Goal: Information Seeking & Learning: Learn about a topic

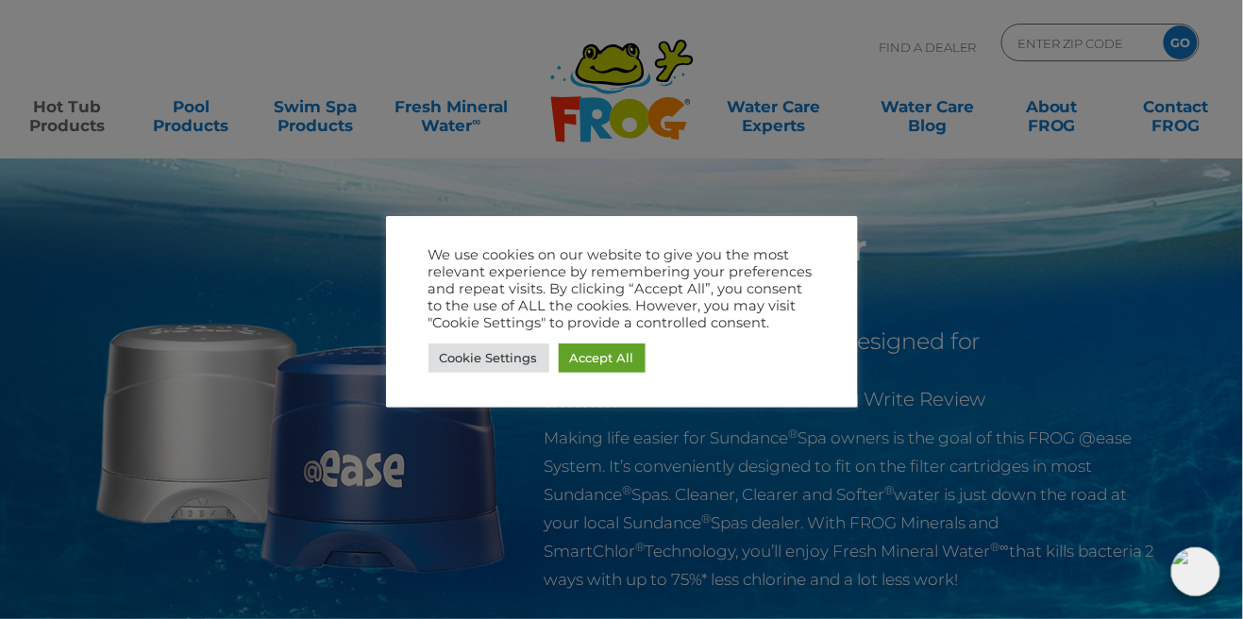
click at [629, 361] on link "Accept All" at bounding box center [602, 358] width 87 height 29
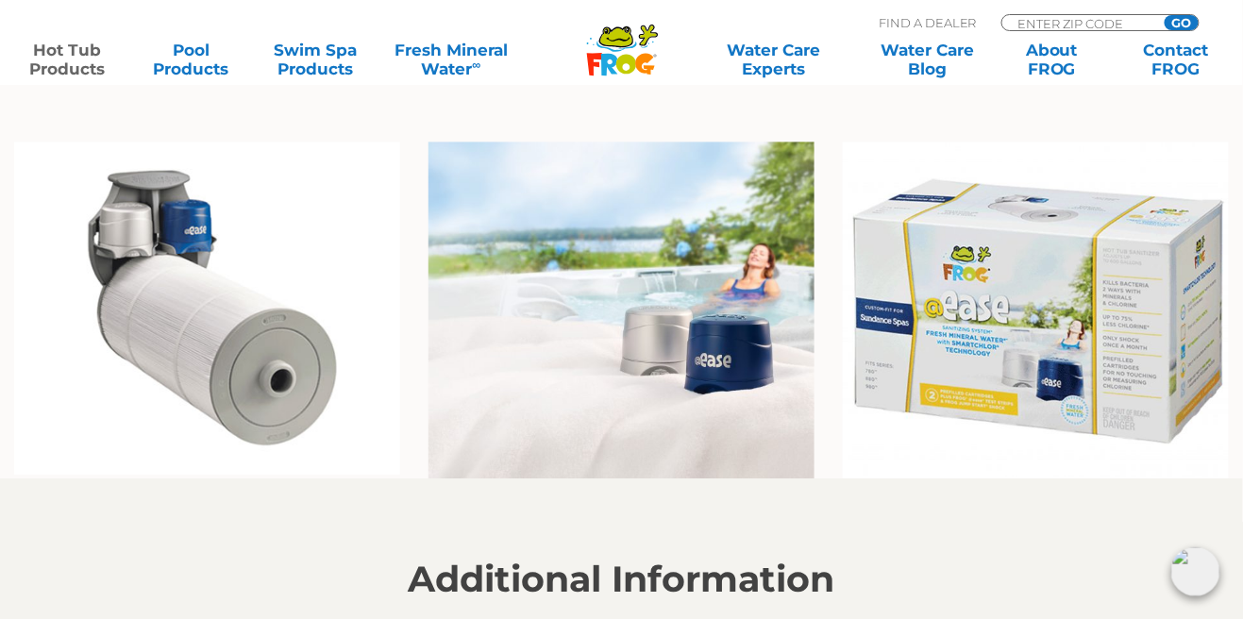
scroll to position [1397, 0]
click at [1155, 408] on img at bounding box center [1036, 312] width 386 height 338
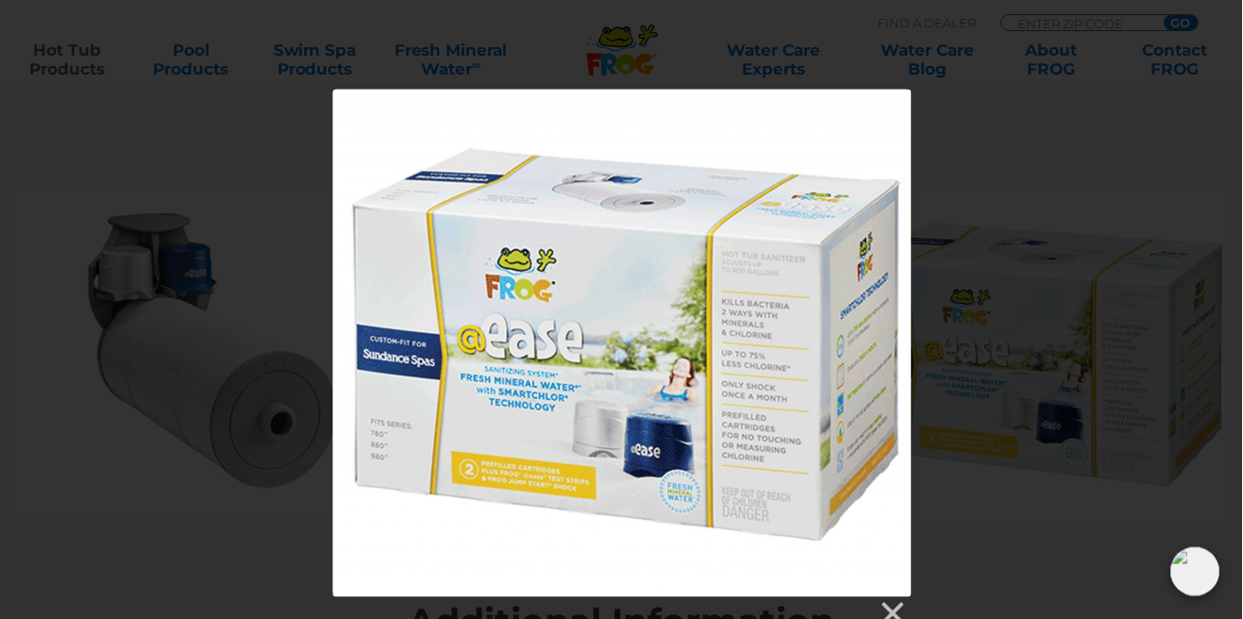
scroll to position [1354, 0]
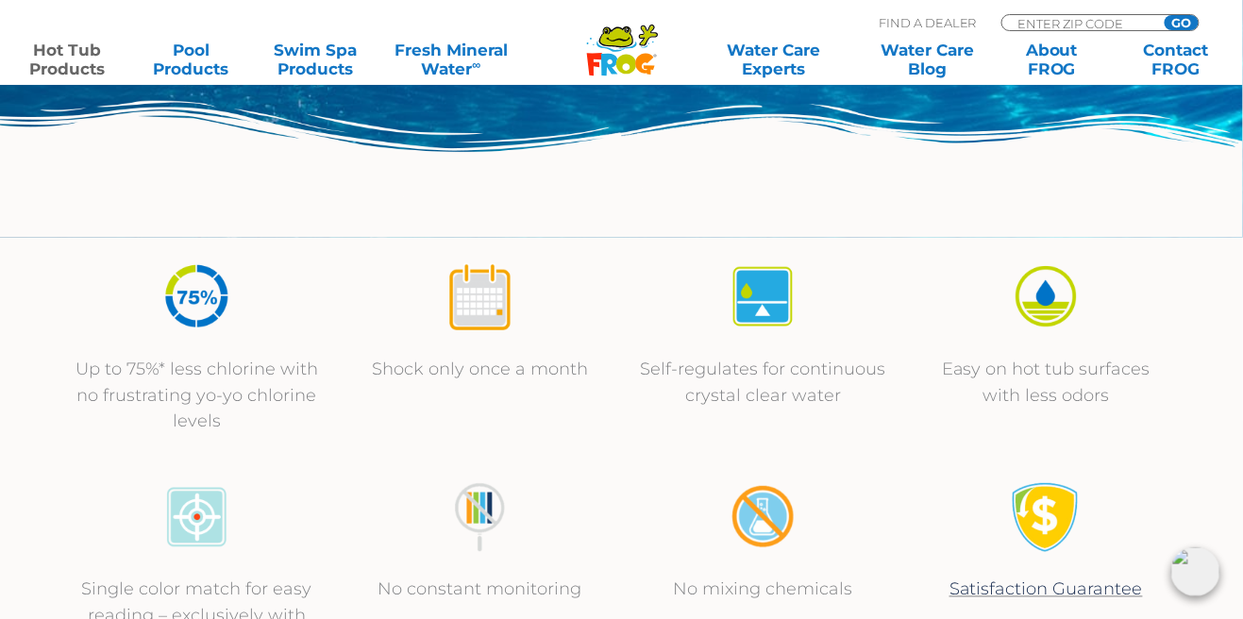
scroll to position [555, 0]
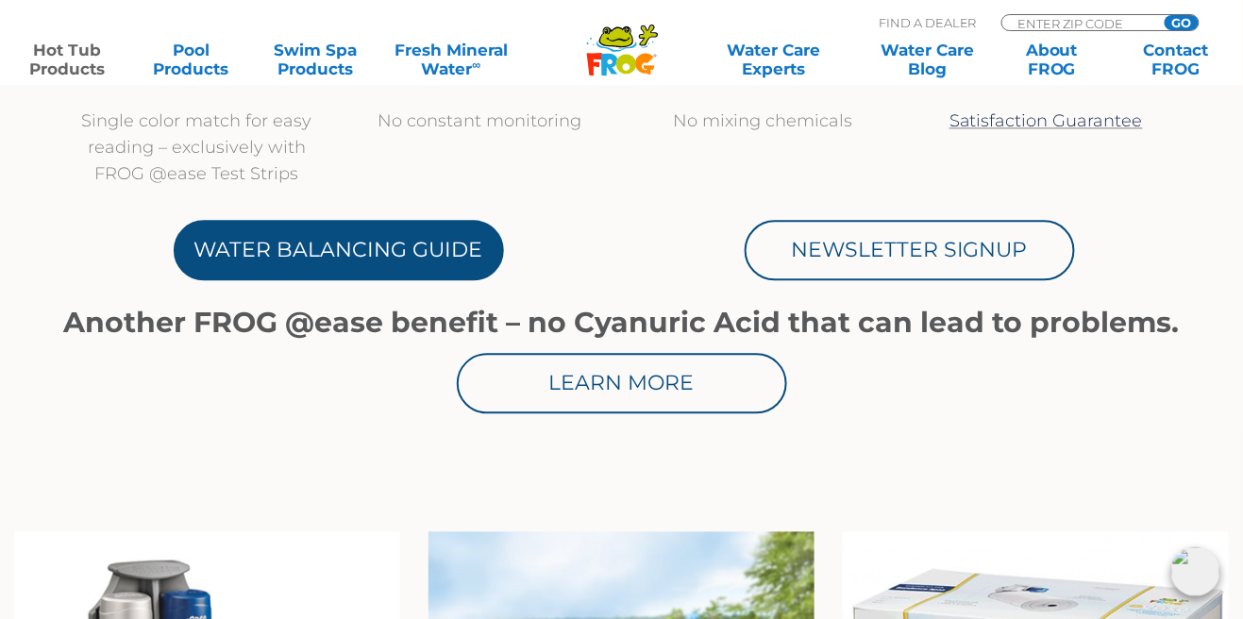
click at [423, 252] on link "Water Balancing Guide" at bounding box center [339, 250] width 330 height 60
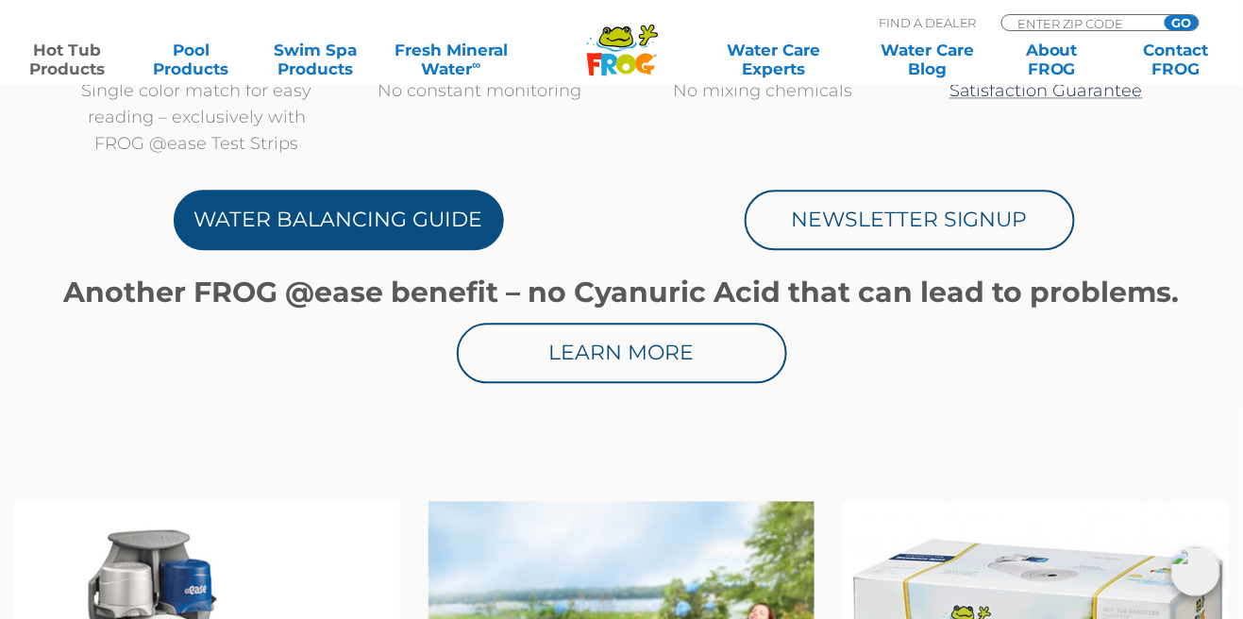
scroll to position [1099, 0]
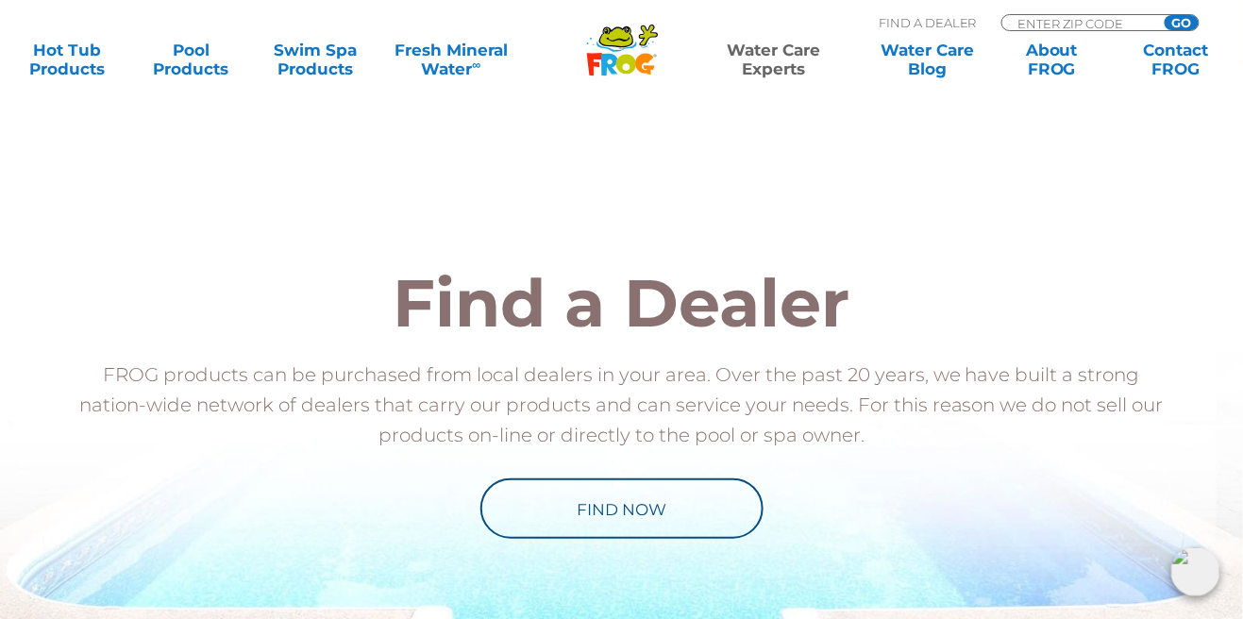
scroll to position [1967, 0]
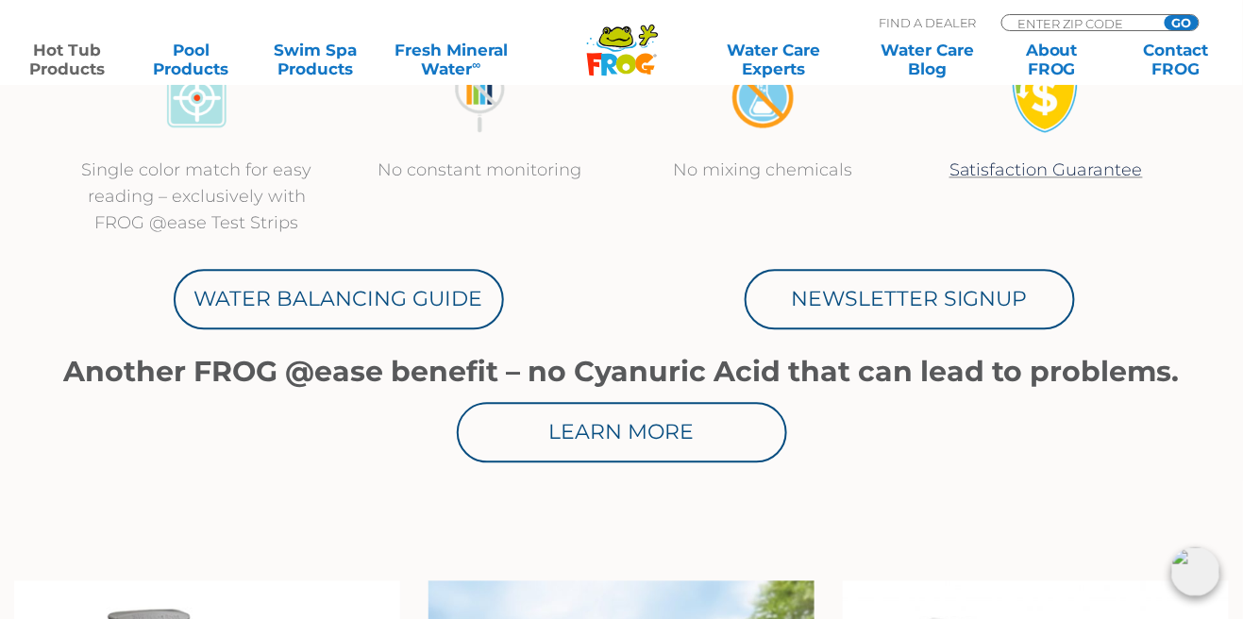
scroll to position [972, 0]
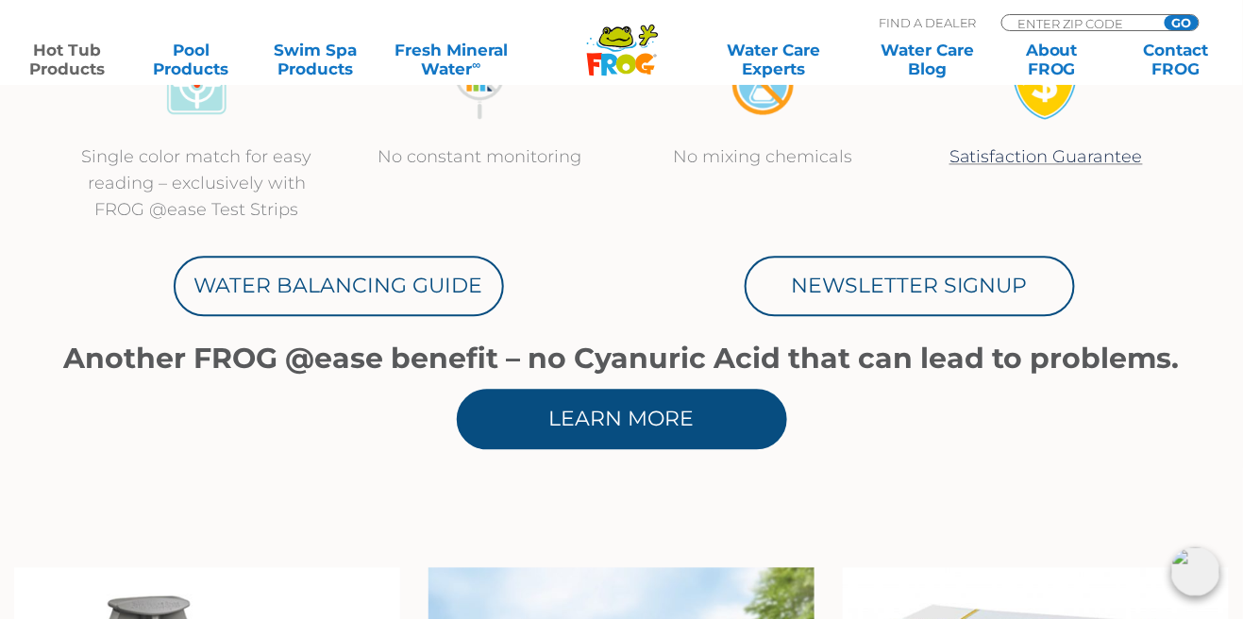
click at [680, 432] on link "Learn More" at bounding box center [622, 419] width 330 height 60
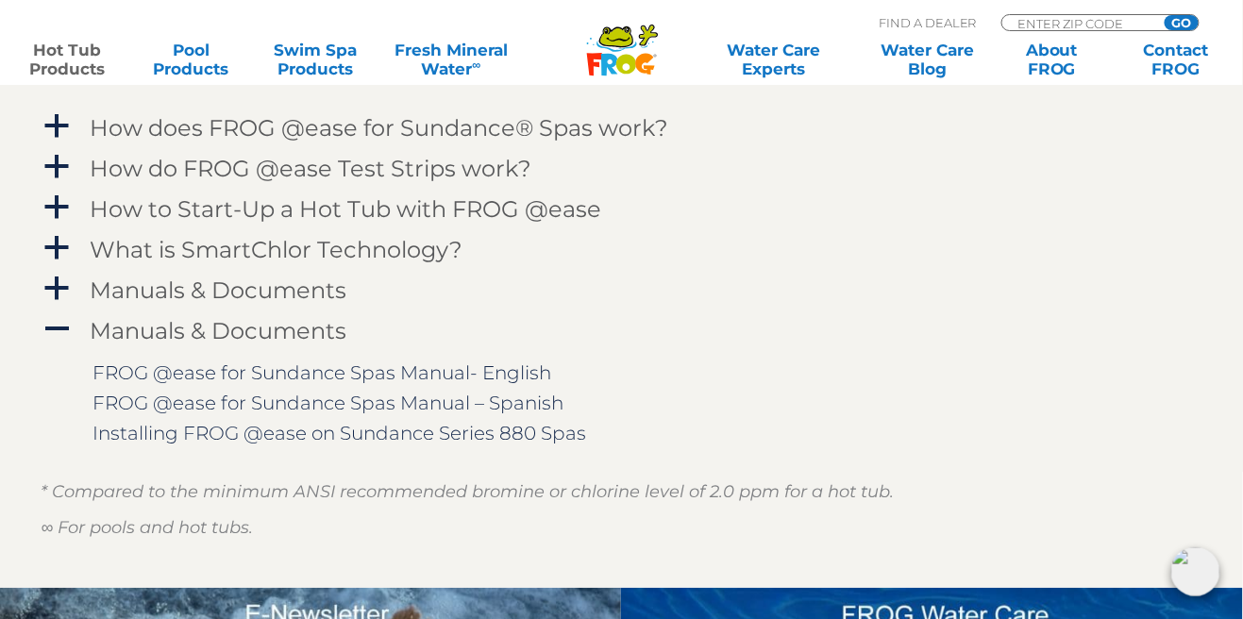
scroll to position [1933, 0]
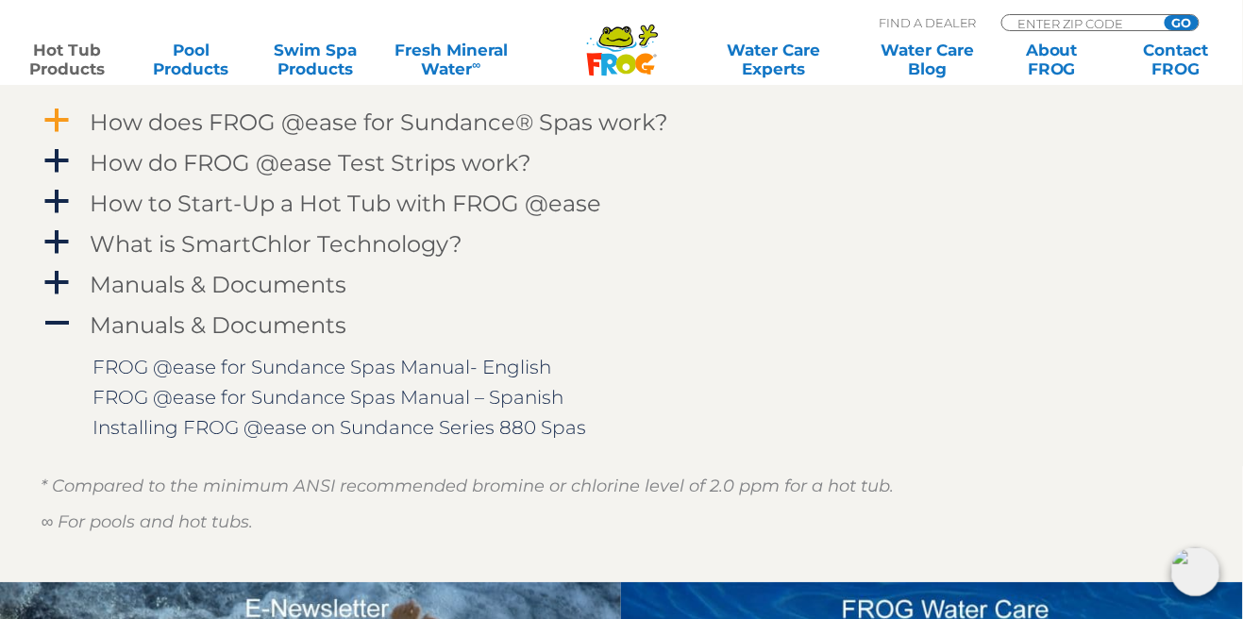
click at [66, 111] on span "a" at bounding box center [57, 121] width 28 height 28
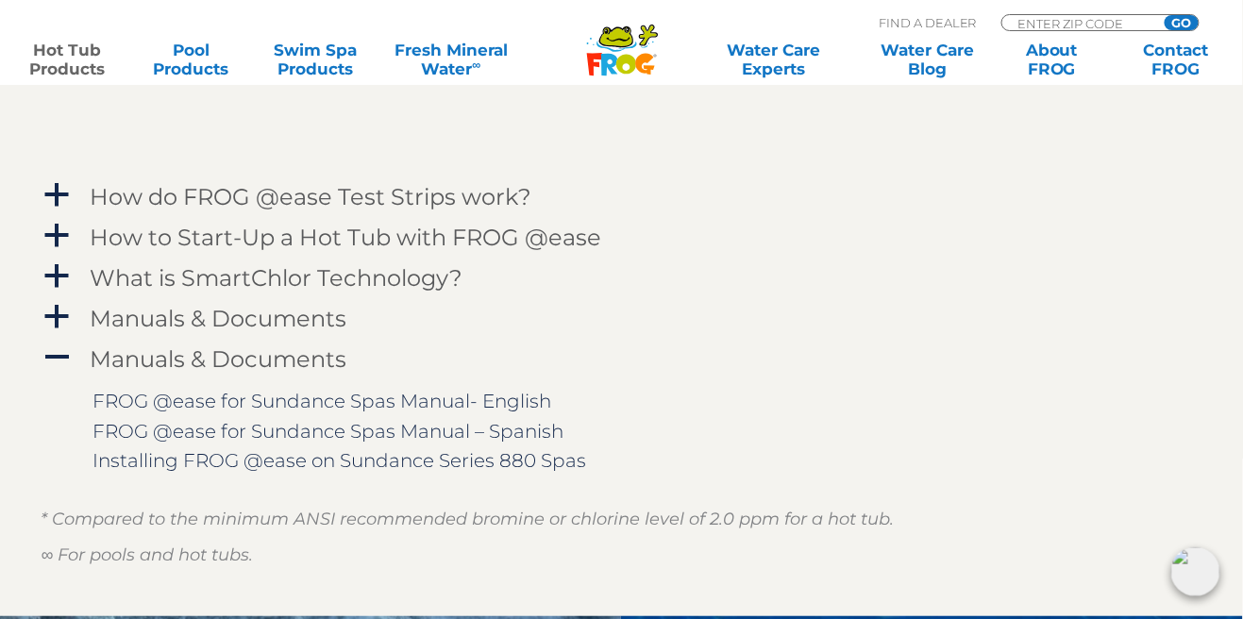
scroll to position [2431, 0]
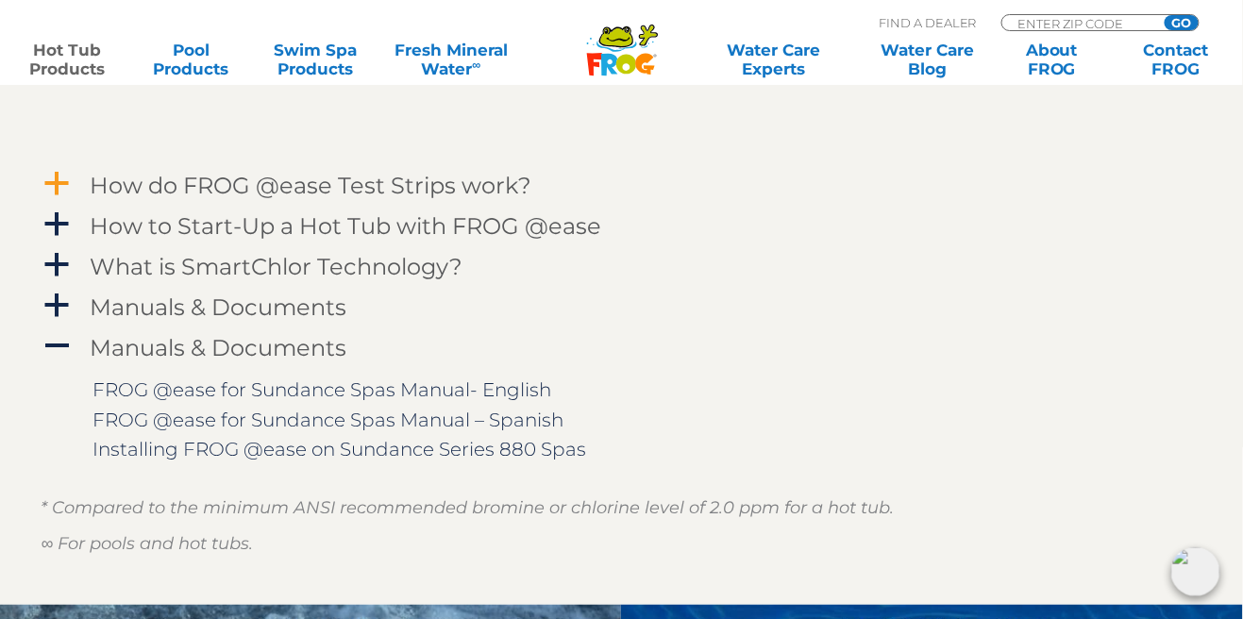
click at [57, 171] on span "a" at bounding box center [57, 184] width 28 height 28
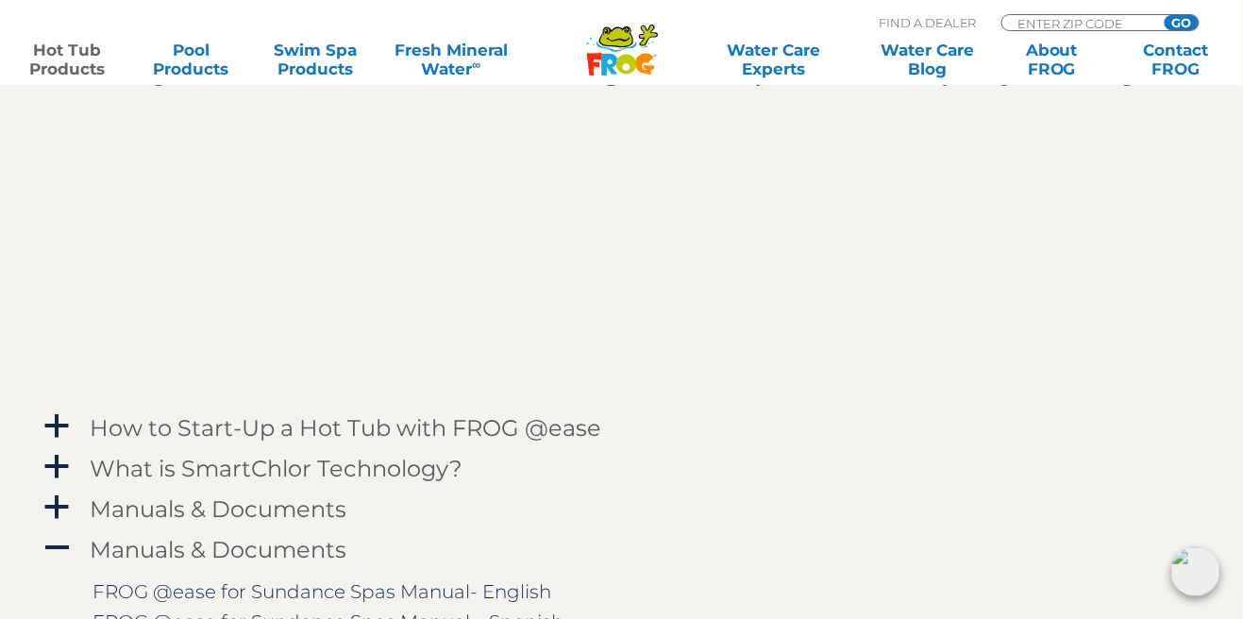
scroll to position [2761, 0]
click at [47, 426] on span "a" at bounding box center [57, 427] width 28 height 28
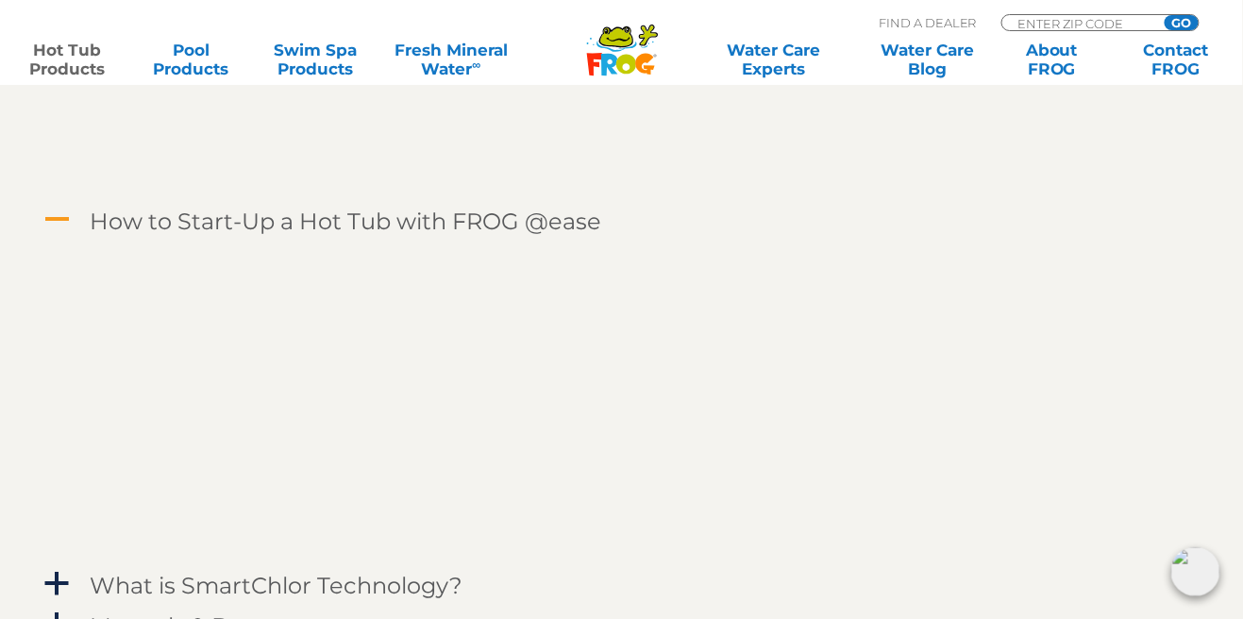
scroll to position [3044, 0]
